Goal: Information Seeking & Learning: Learn about a topic

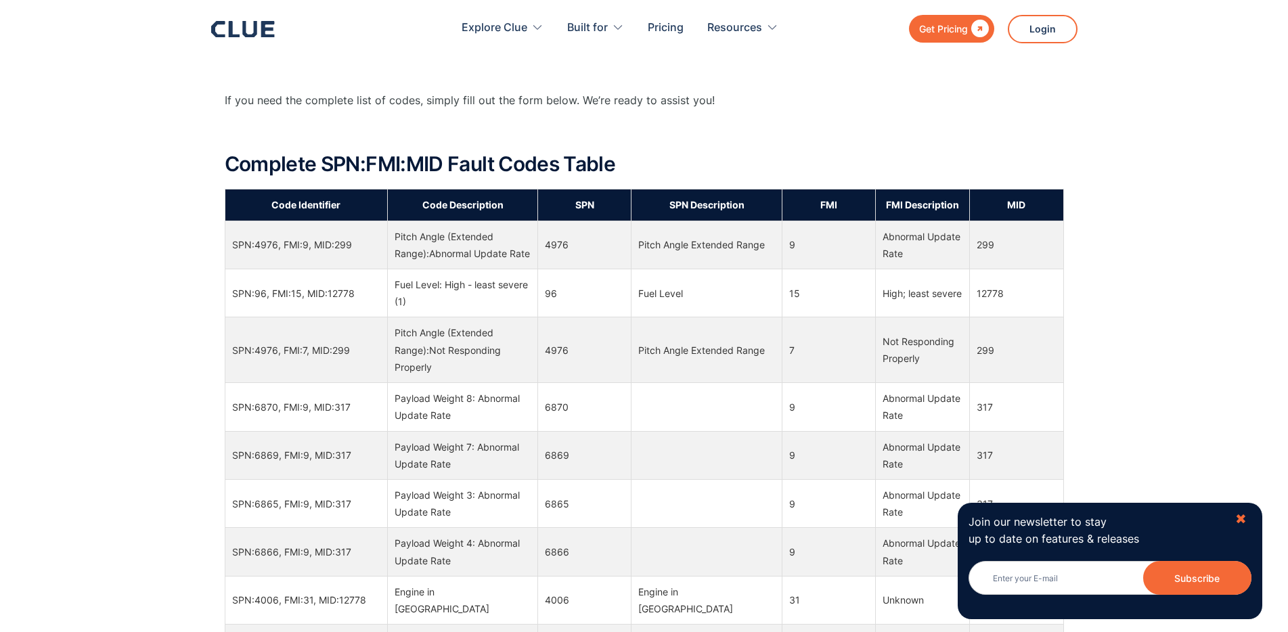
click at [1242, 517] on div "✖" at bounding box center [1242, 519] width 12 height 17
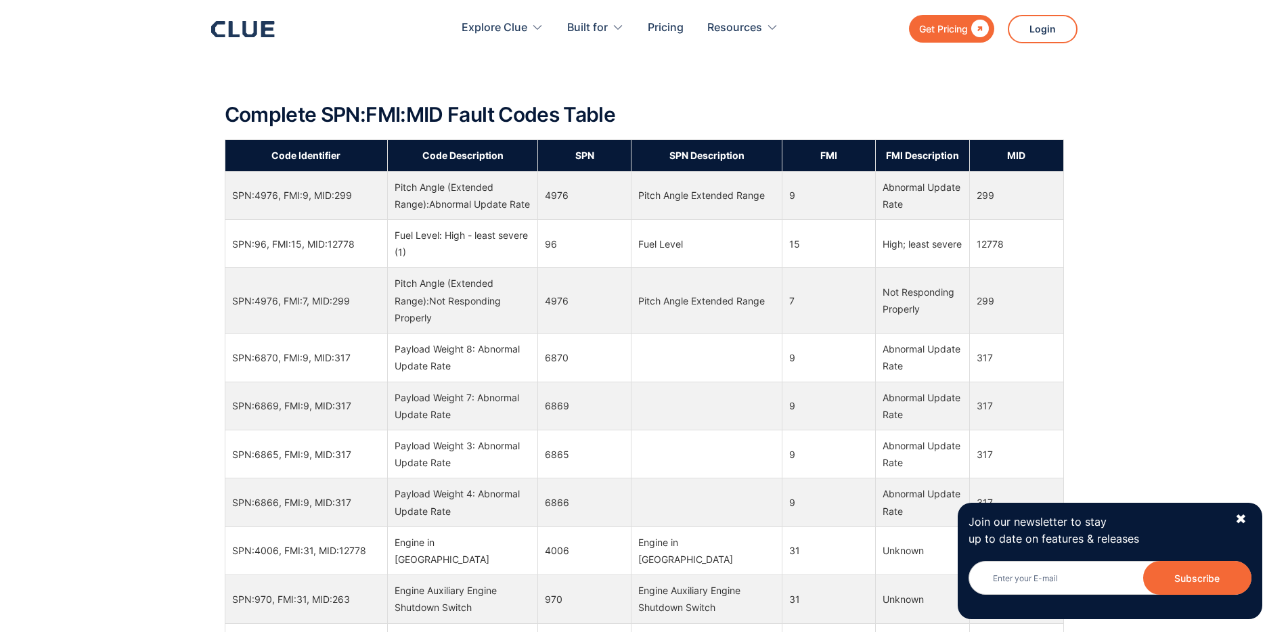
scroll to position [950, 0]
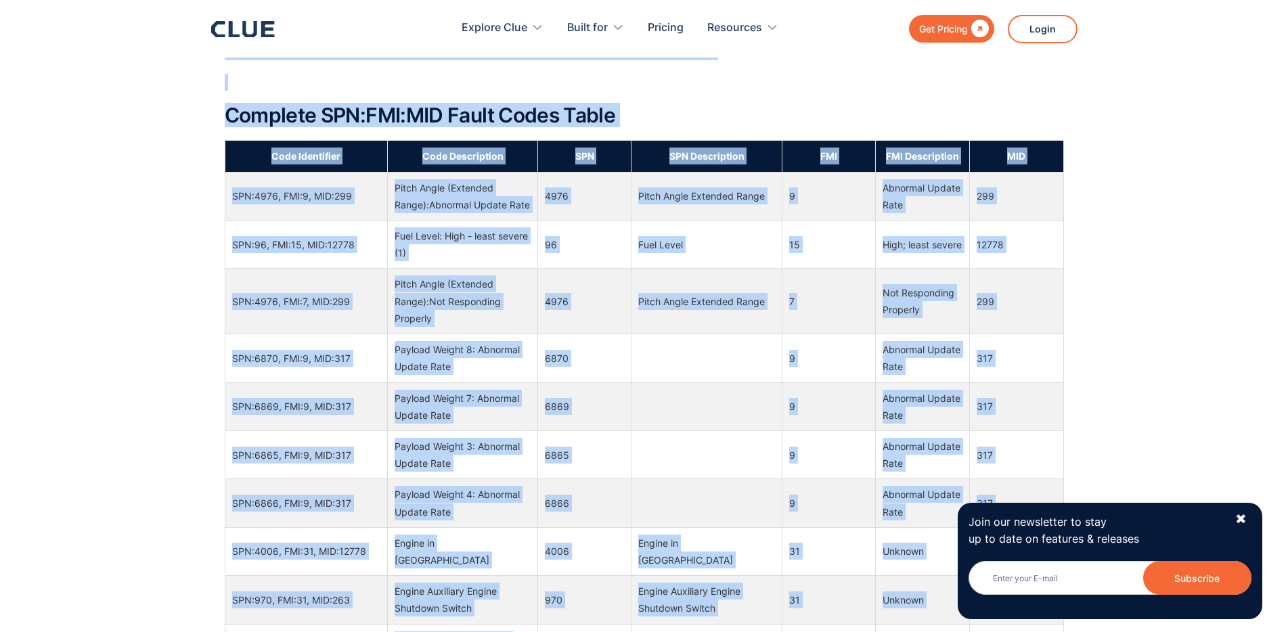
drag, startPoint x: 1095, startPoint y: 513, endPoint x: 1121, endPoint y: 454, distance: 63.9
click at [1122, 451] on div "SPN:FMI:MID Fault Codes Decode Your SPN:FMI:MID Fault Code Now What Does SPN Me…" at bounding box center [644, 477] width 1288 height 2854
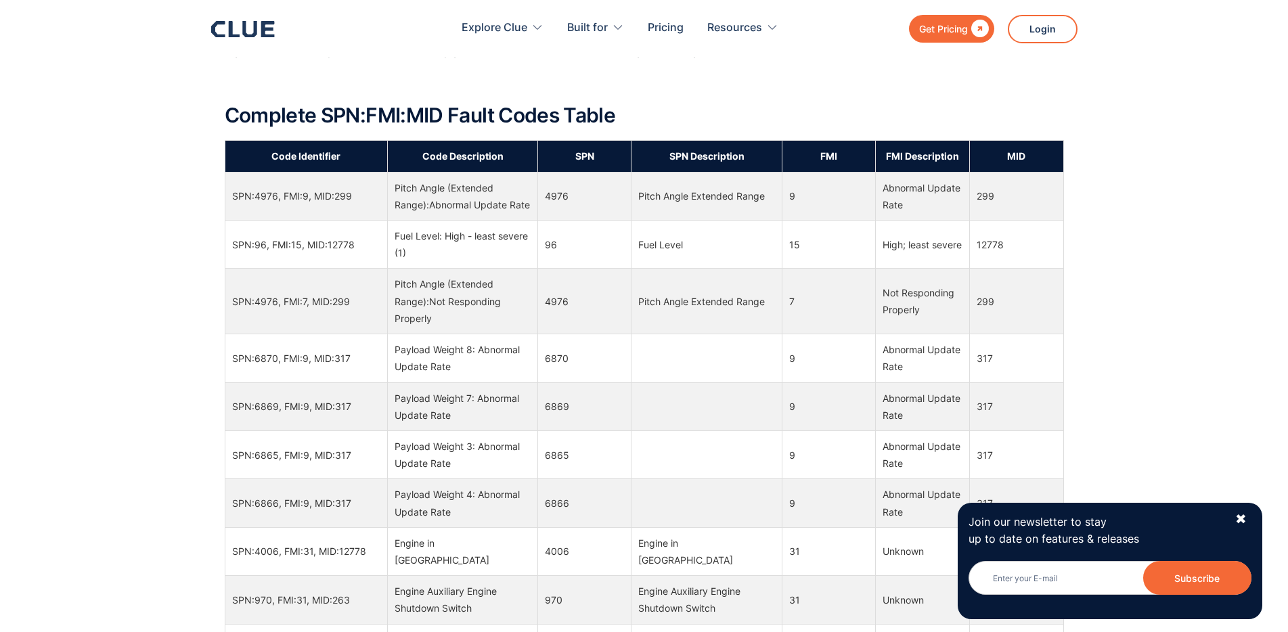
click at [1121, 448] on div "What Does SPN Mean? (Can be changed) SPN refers to Suspect Parameter Numbers. ‍…" at bounding box center [644, 289] width 1288 height 1870
click at [1242, 522] on div "✖" at bounding box center [1242, 519] width 12 height 17
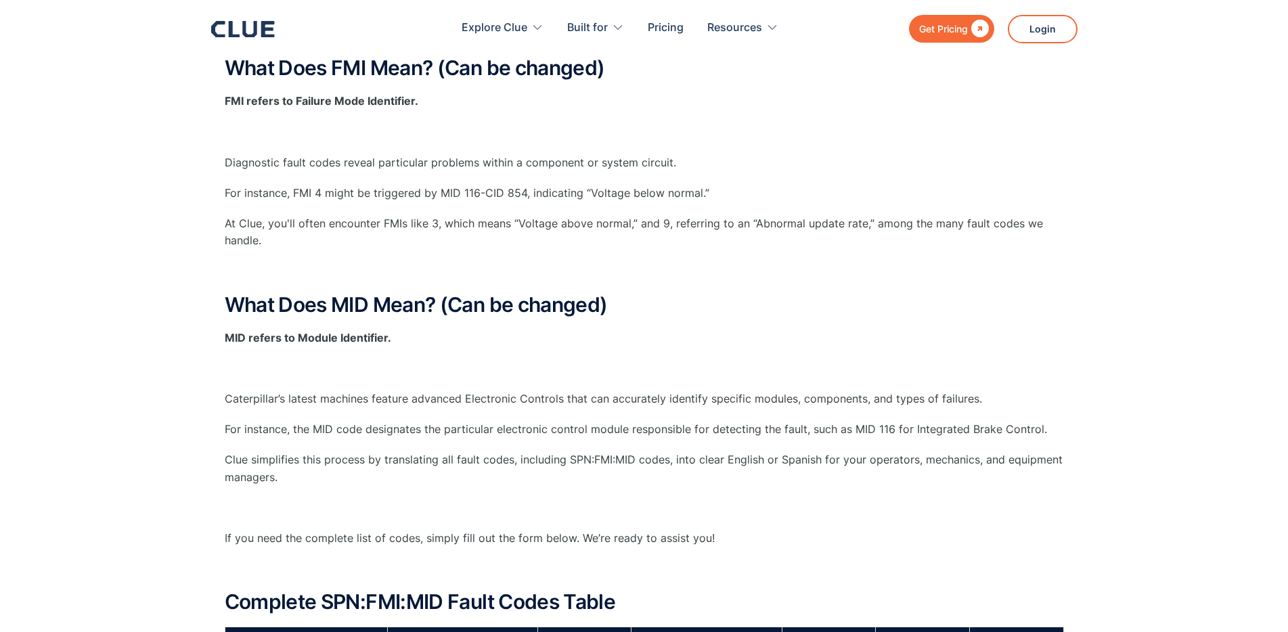
scroll to position [0, 0]
